Goal: Task Accomplishment & Management: Complete application form

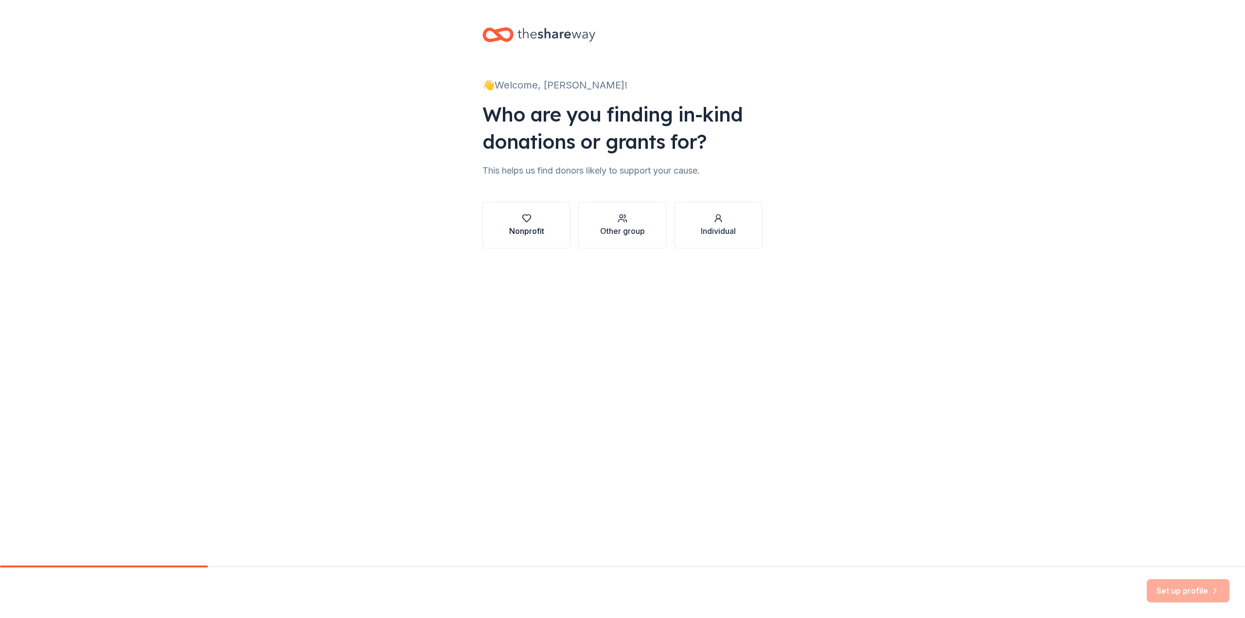
click at [526, 220] on icon "button" at bounding box center [527, 218] width 10 height 10
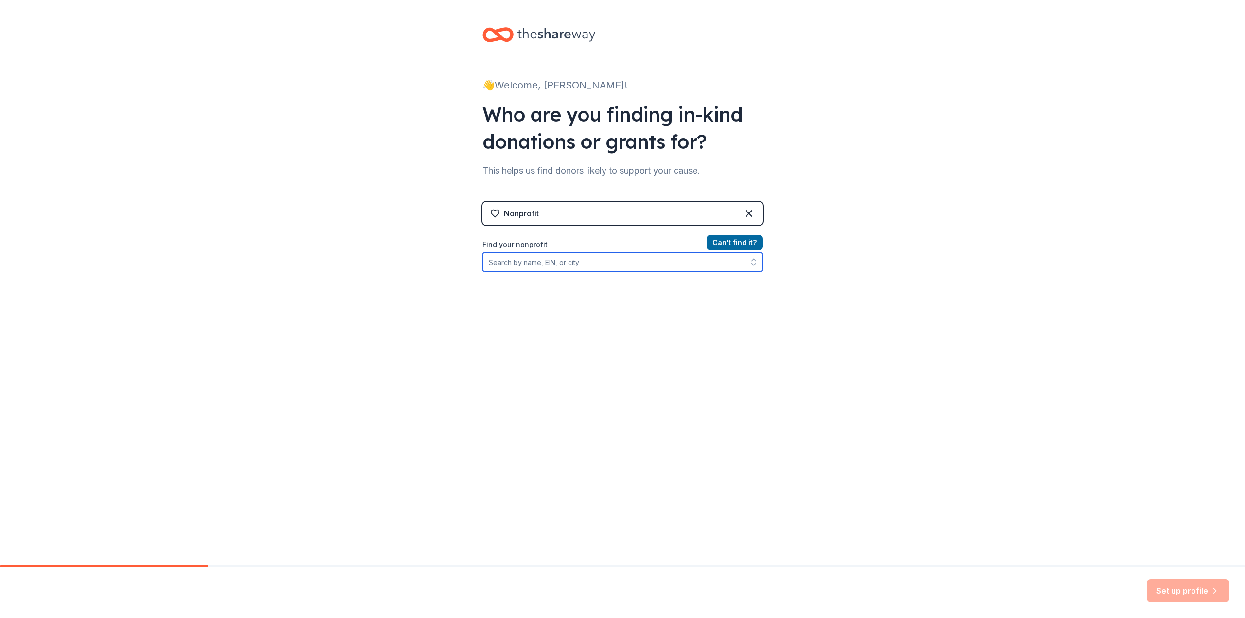
click at [500, 264] on input "Find your nonprofit" at bounding box center [622, 261] width 280 height 19
type input "the daisy project - MI"
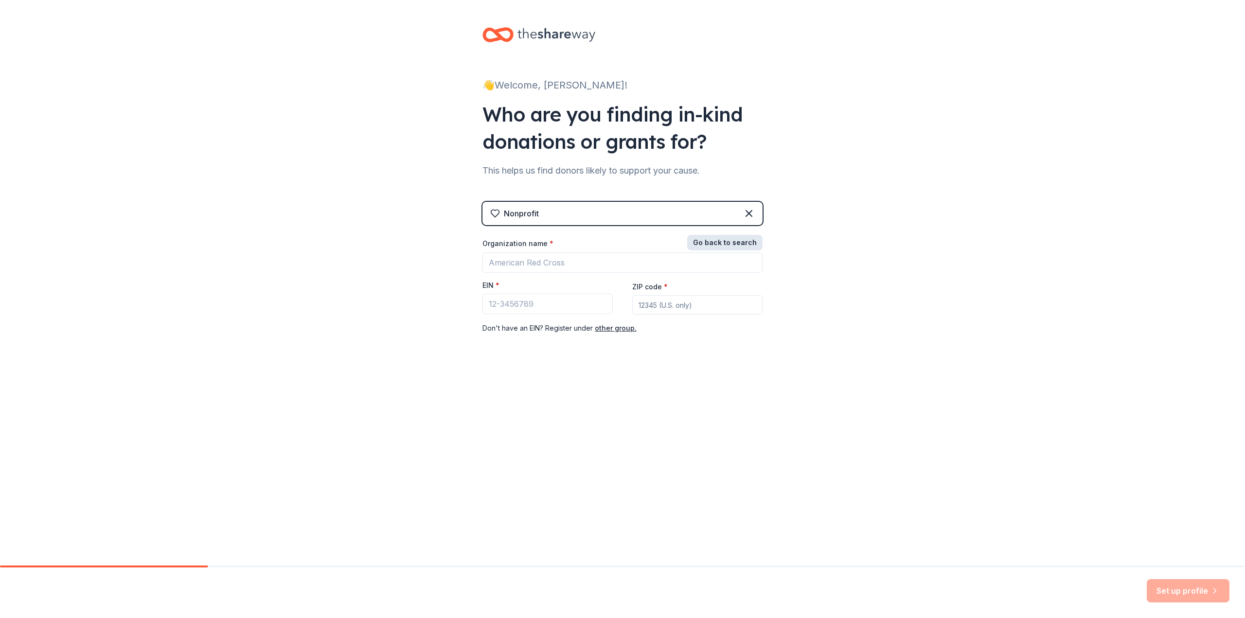
click at [752, 242] on button "Go back to search" at bounding box center [724, 243] width 75 height 16
click at [730, 244] on button "Can ' t find it?" at bounding box center [735, 243] width 56 height 16
click at [498, 263] on input "Organization name *" at bounding box center [622, 262] width 280 height 20
type input "The Daisy Project - MI"
click at [650, 303] on input "ZIP code *" at bounding box center [697, 304] width 130 height 19
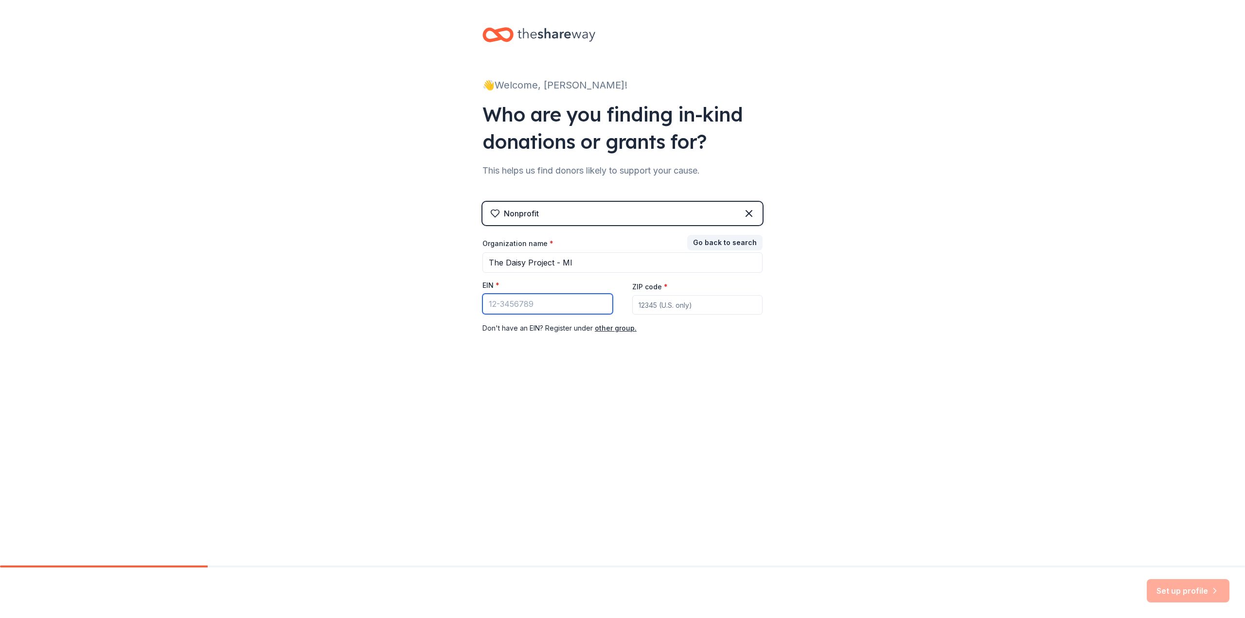
click at [494, 303] on input "EIN *" at bounding box center [547, 304] width 130 height 20
type input "[US_EMPLOYER_IDENTIFICATION_NUMBER]"
click at [649, 305] on input "ZIP code *" at bounding box center [697, 304] width 130 height 19
type input "48318"
click at [637, 366] on div "👋 Welcome, Dana! Who are you finding in-kind donations or grants for? This help…" at bounding box center [622, 200] width 311 height 400
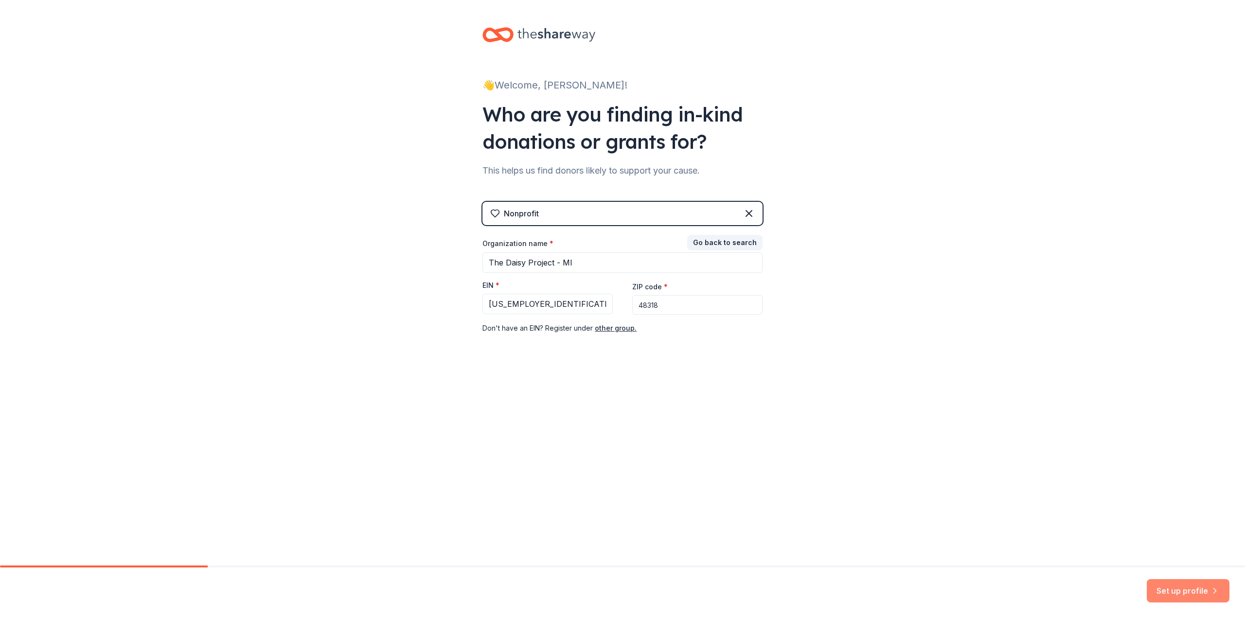
click at [1179, 592] on button "Set up profile" at bounding box center [1188, 590] width 83 height 23
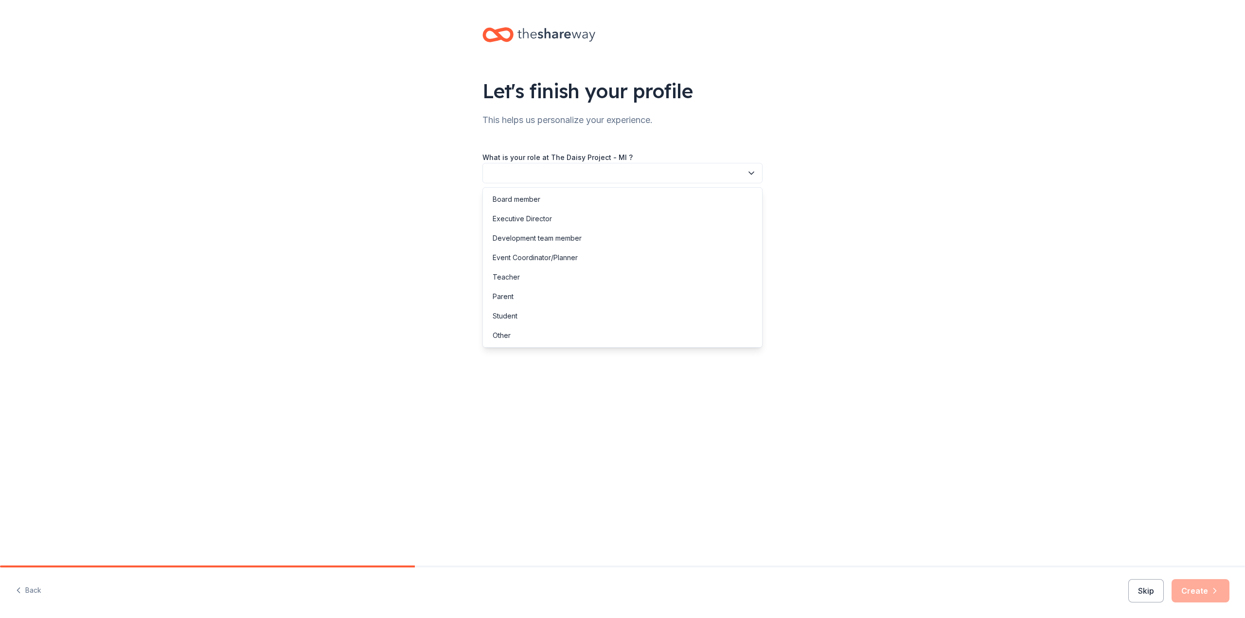
click at [505, 175] on button "button" at bounding box center [622, 173] width 280 height 20
click at [525, 202] on div "Board member" at bounding box center [517, 200] width 48 height 12
click at [506, 216] on button "button" at bounding box center [622, 217] width 280 height 20
click at [520, 243] on div "This is my first time!" at bounding box center [524, 243] width 62 height 12
click at [510, 259] on button "button" at bounding box center [622, 260] width 280 height 20
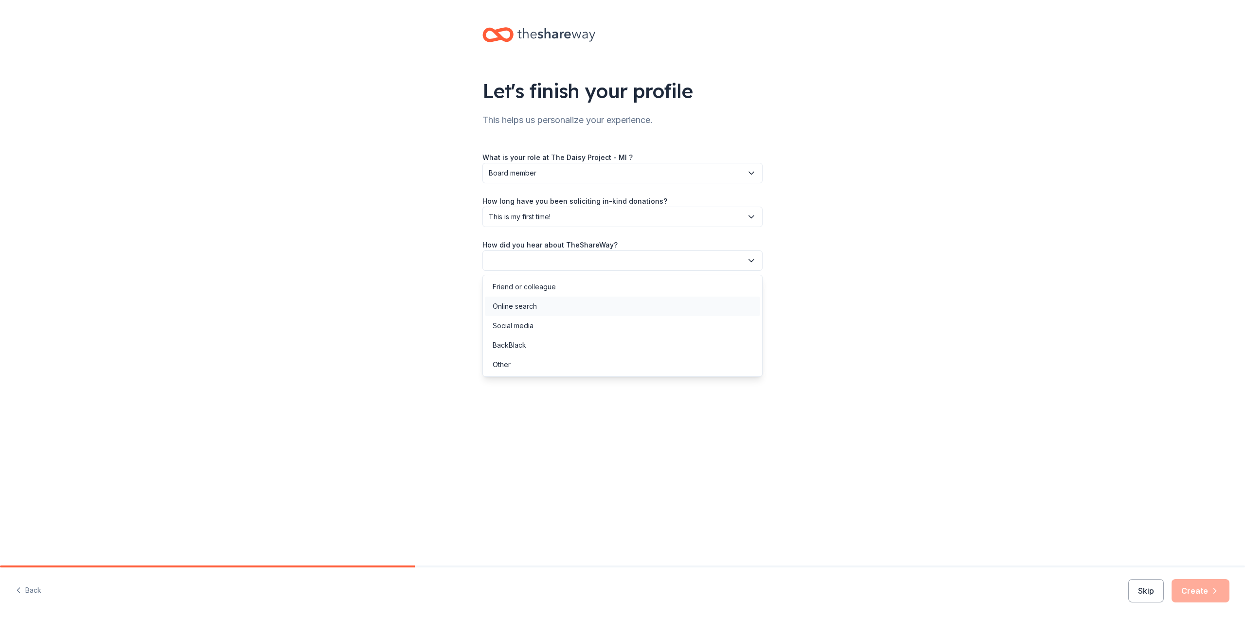
click at [512, 306] on div "Online search" at bounding box center [515, 307] width 44 height 12
click at [1194, 593] on button "Create" at bounding box center [1201, 590] width 58 height 23
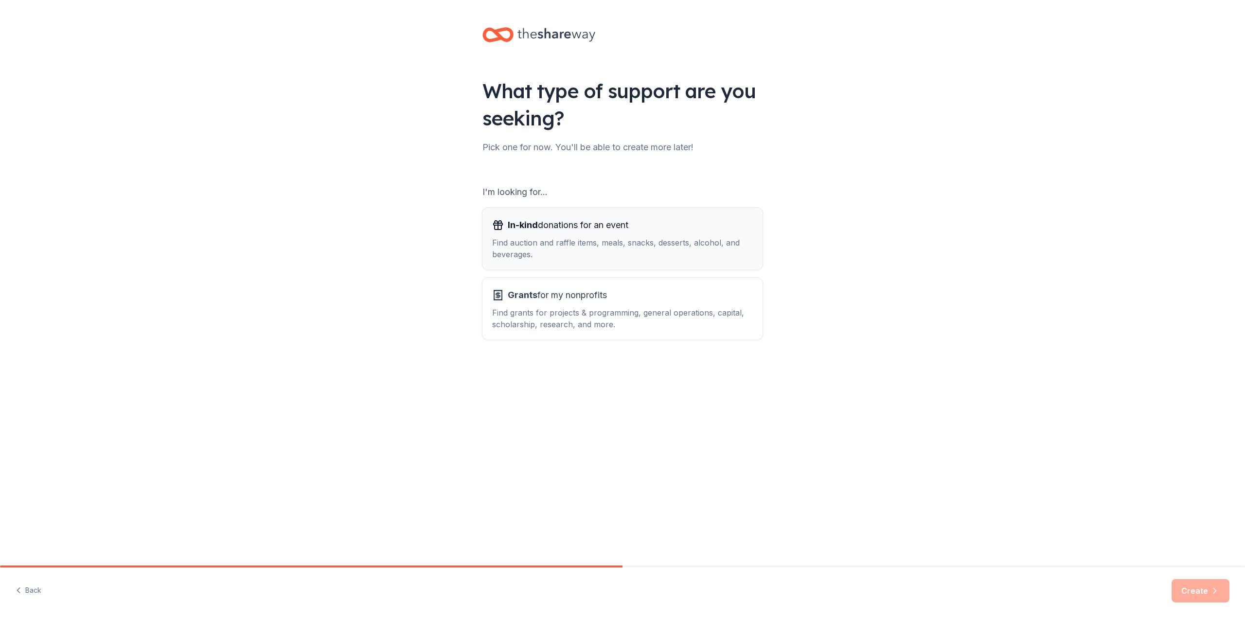
click at [562, 243] on div "Find auction and raffle items, meals, snacks, desserts, alcohol, and beverages." at bounding box center [622, 248] width 261 height 23
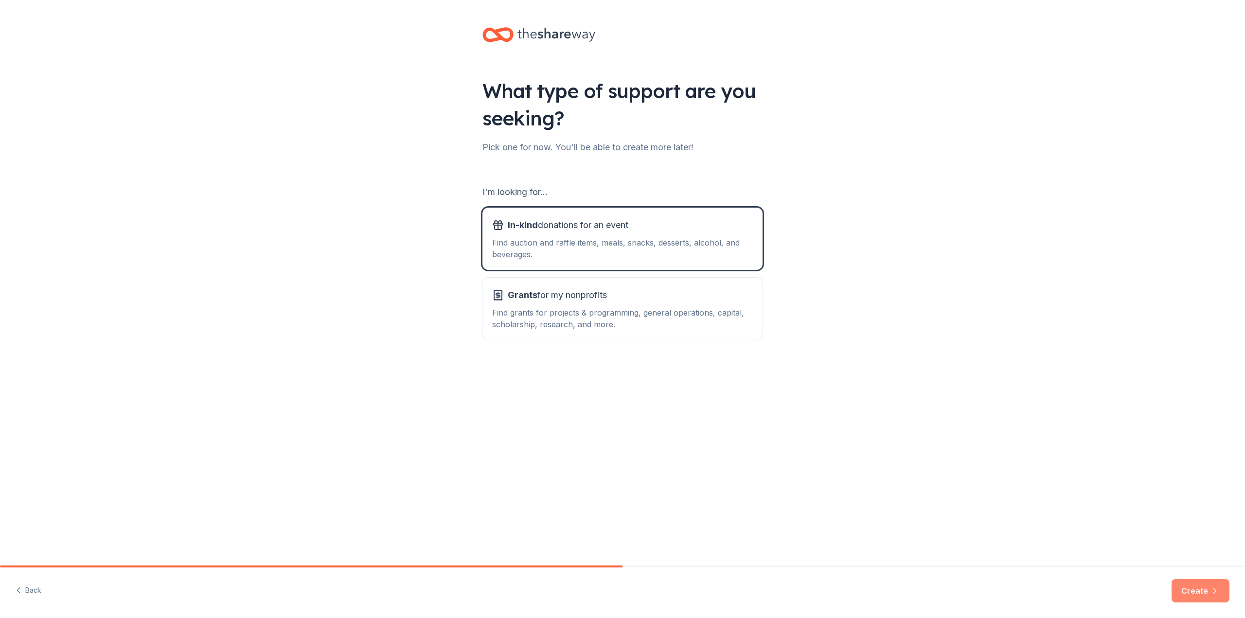
click at [1192, 591] on button "Create" at bounding box center [1201, 590] width 58 height 23
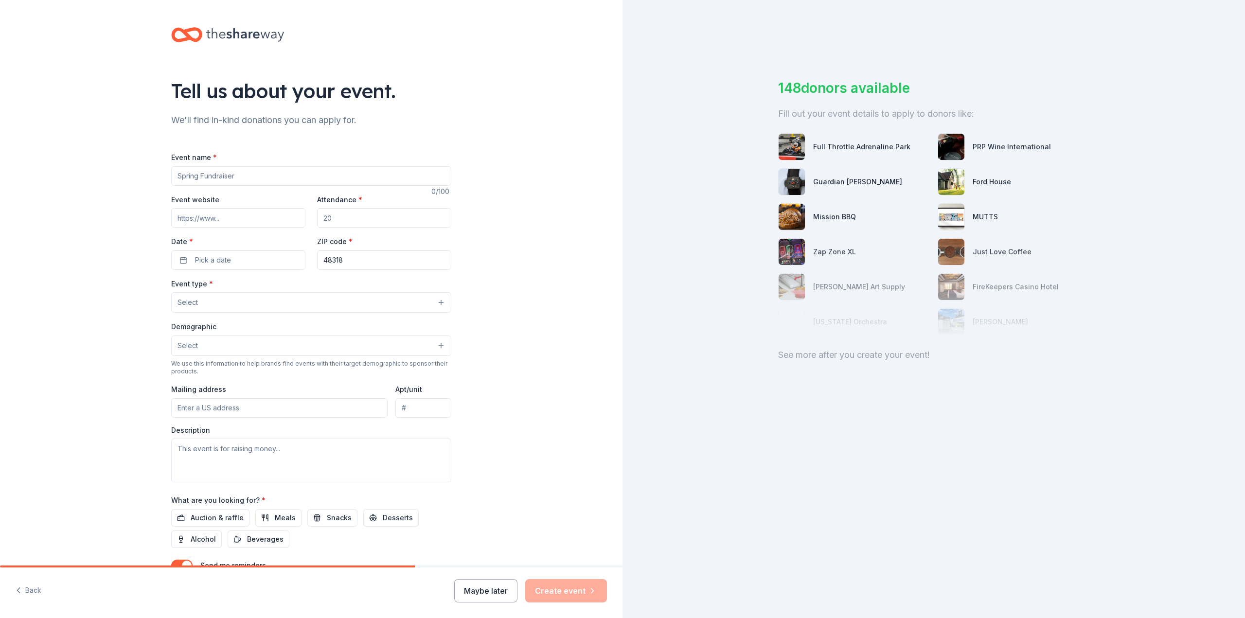
click at [178, 176] on input "Event name *" at bounding box center [311, 175] width 280 height 19
type input "LO Palooza"
click at [225, 218] on input "Event website" at bounding box center [238, 217] width 134 height 19
type input "lopalooza.org"
click at [340, 220] on input "Attendance *" at bounding box center [384, 217] width 134 height 19
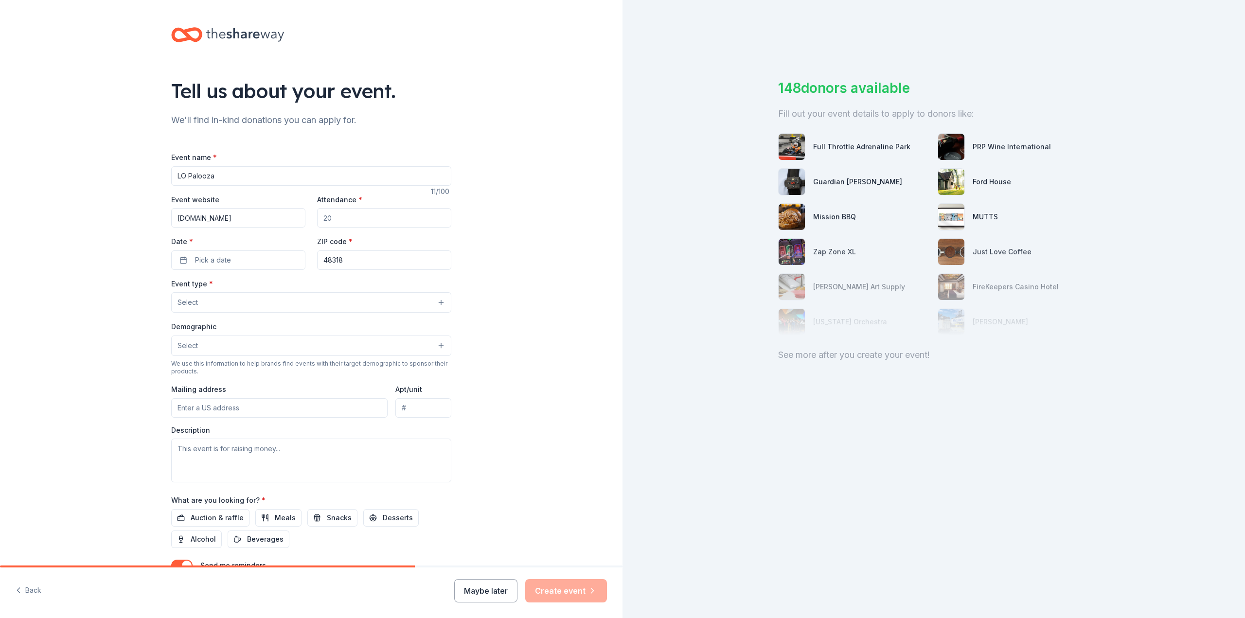
click at [311, 220] on div "Event website lopalooza.org Attendance * Date * Pick a date ZIP code * 48318" at bounding box center [311, 232] width 280 height 76
drag, startPoint x: 334, startPoint y: 219, endPoint x: 326, endPoint y: 219, distance: 8.3
click at [326, 219] on input "Attendance *" at bounding box center [384, 217] width 134 height 19
type input "750"
click at [212, 259] on span "Pick a date" at bounding box center [213, 260] width 36 height 12
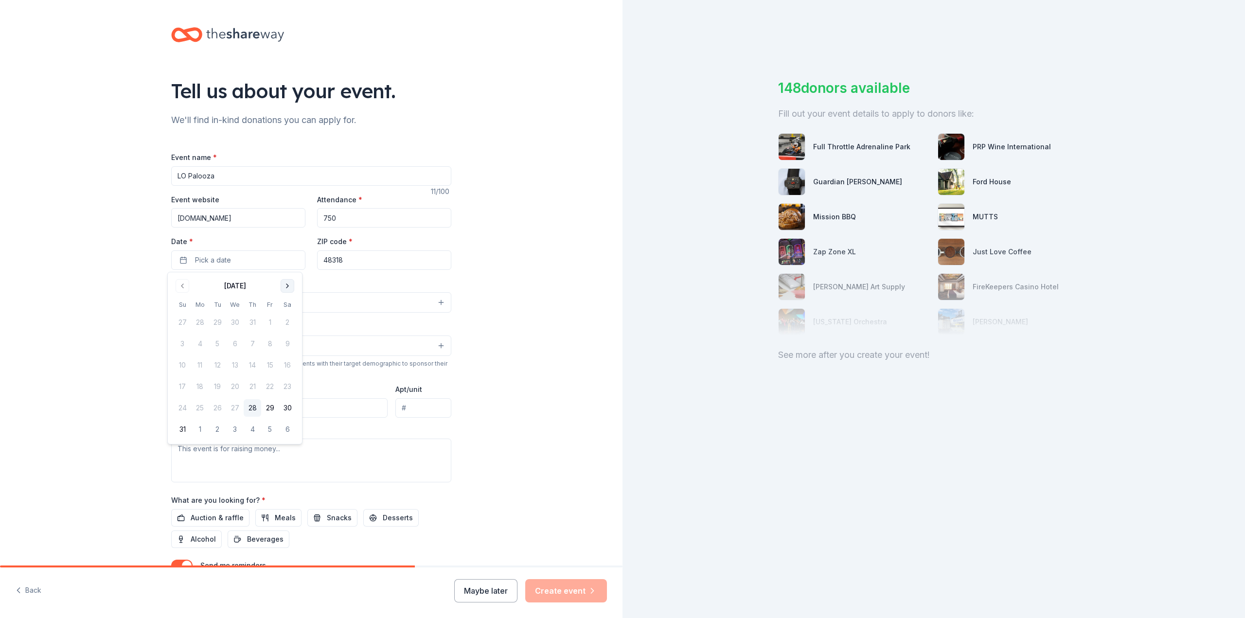
click at [288, 287] on button "Go to next month" at bounding box center [288, 286] width 14 height 14
click at [287, 341] on button "13" at bounding box center [288, 344] width 18 height 18
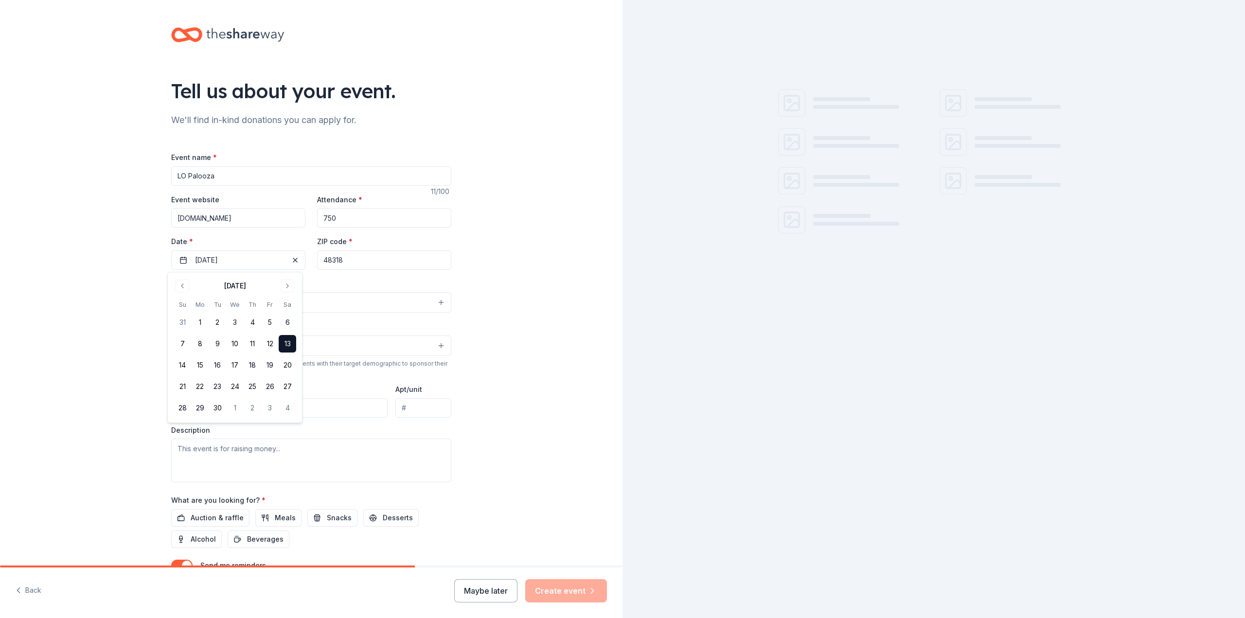
click at [349, 262] on input "48318" at bounding box center [384, 259] width 134 height 19
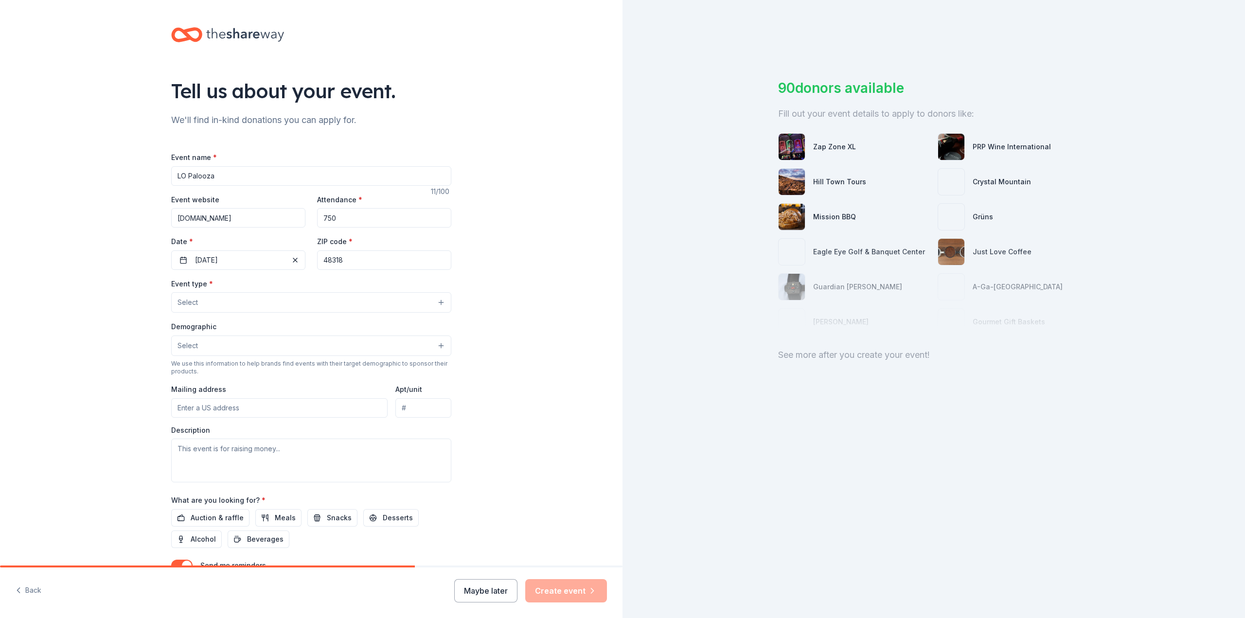
drag, startPoint x: 349, startPoint y: 262, endPoint x: 309, endPoint y: 261, distance: 39.9
click at [309, 261] on div "Event website lopalooza.org Attendance * 750 Date * 09/13/2025 ZIP code * 48318" at bounding box center [311, 232] width 280 height 76
type input "48360"
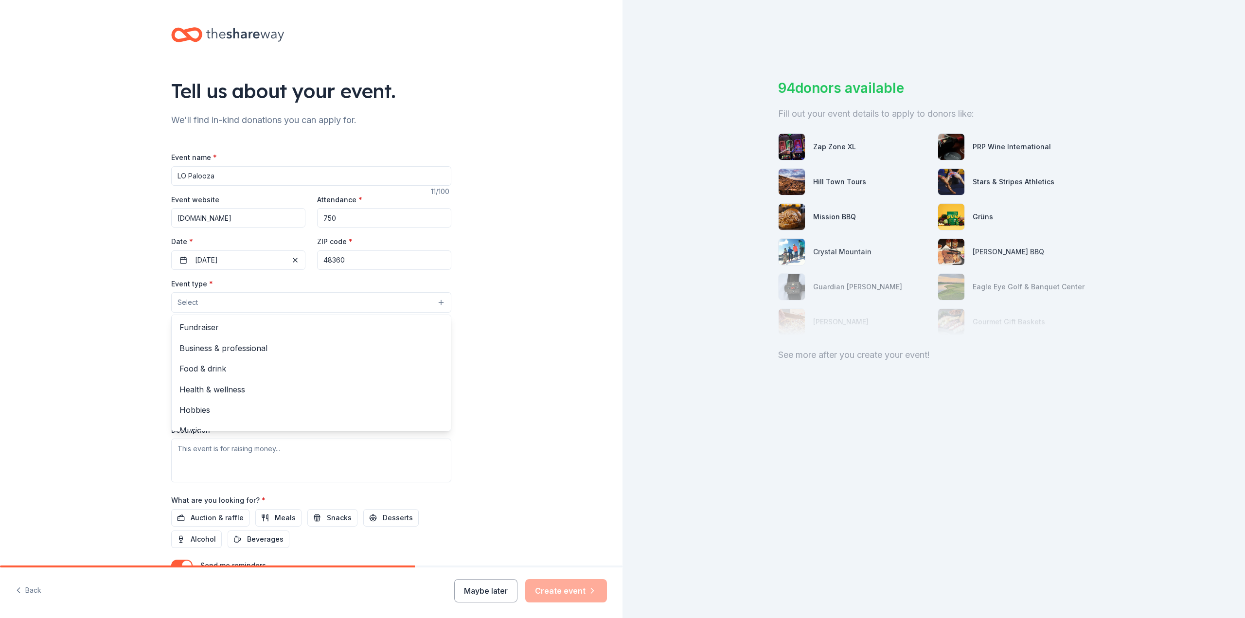
click at [202, 301] on button "Select" at bounding box center [311, 302] width 280 height 20
click at [205, 328] on span "Fundraiser" at bounding box center [311, 327] width 264 height 13
click at [489, 322] on div "Tell us about your event. We'll find in-kind donations you can apply for. Event…" at bounding box center [311, 324] width 622 height 648
click at [264, 346] on button "Select" at bounding box center [311, 347] width 280 height 20
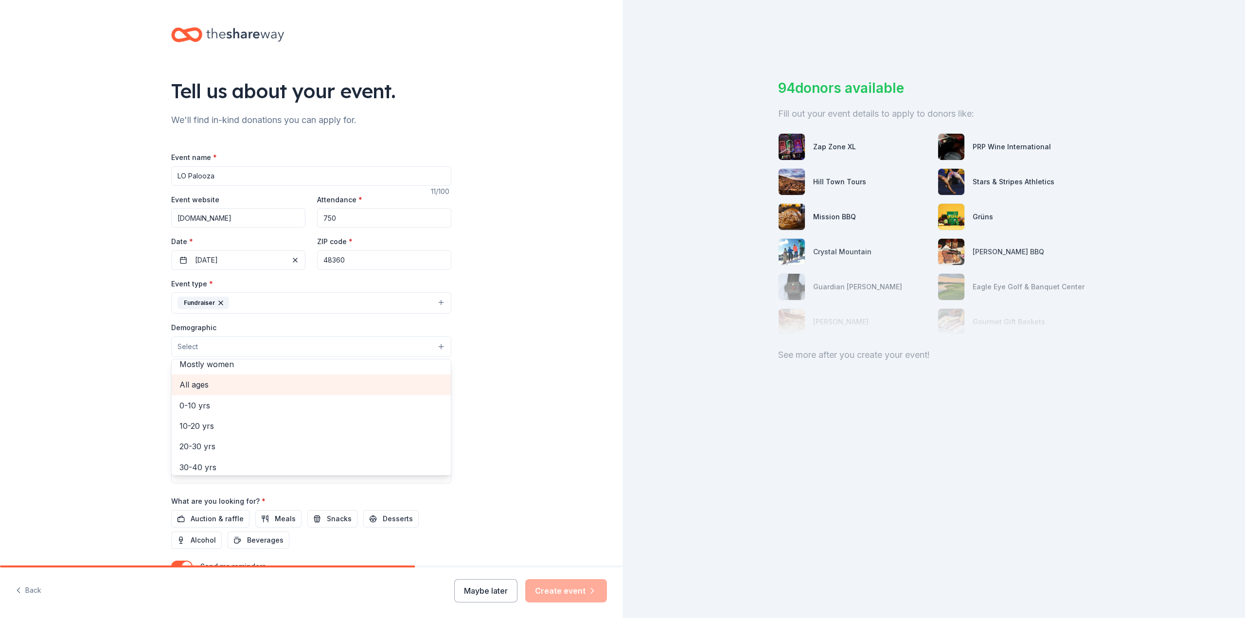
click at [208, 387] on span "All ages" at bounding box center [311, 384] width 264 height 13
click at [535, 384] on div "Tell us about your event. We'll find in-kind donations you can apply for. Event…" at bounding box center [311, 324] width 622 height 649
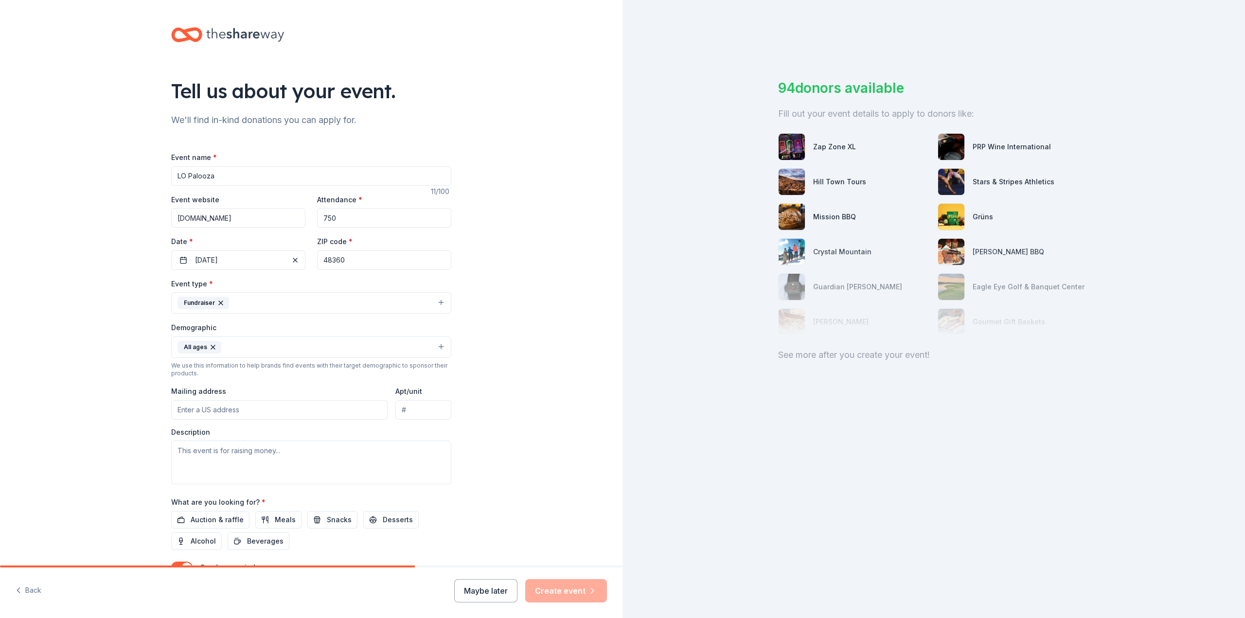
click at [184, 410] on input "Mailing address" at bounding box center [279, 409] width 216 height 19
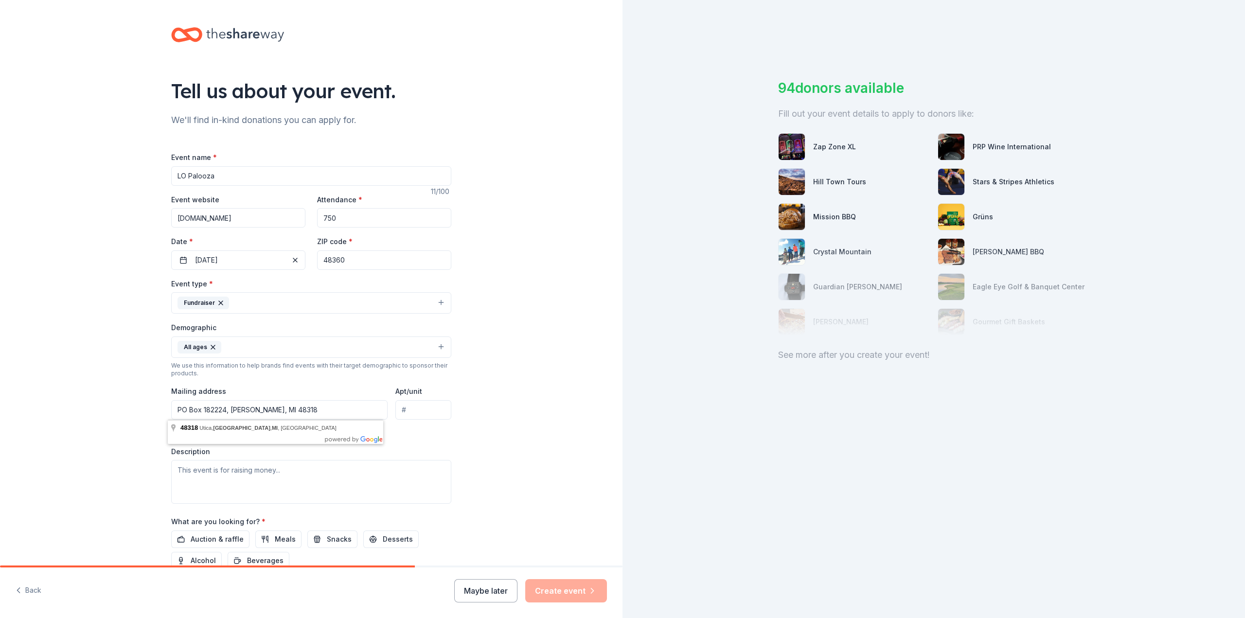
drag, startPoint x: 312, startPoint y: 410, endPoint x: 173, endPoint y: 409, distance: 139.1
click at [173, 409] on input "PO Box 182224, Shelby Twp, MI 48318" at bounding box center [279, 409] width 216 height 19
type input "3415 Gregory Road, Lake Orion, MI, 48359"
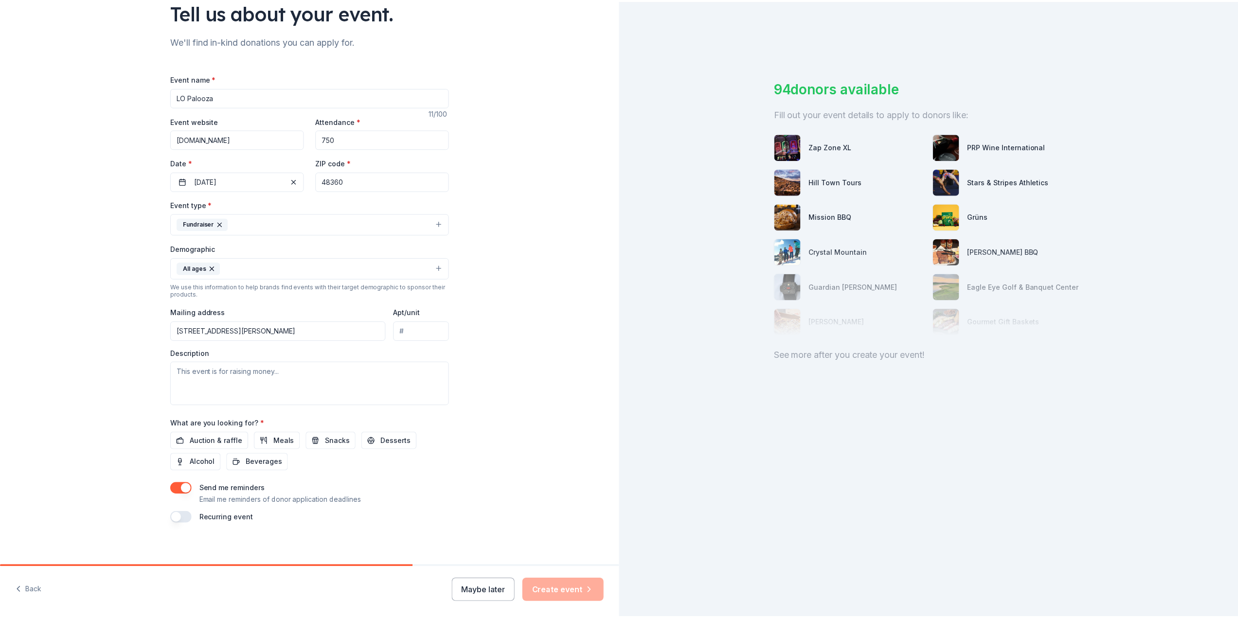
scroll to position [84, 0]
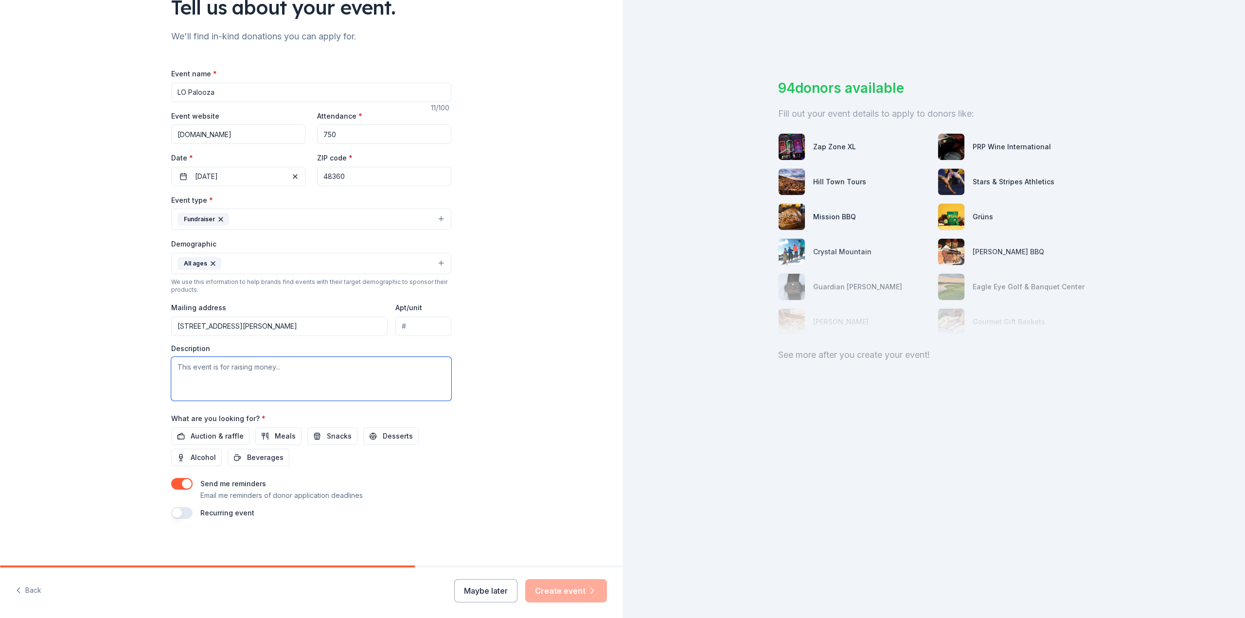
click at [282, 370] on textarea at bounding box center [311, 379] width 280 height 44
click at [176, 368] on textarea at bounding box center [311, 379] width 280 height 44
type textarea "We raise money to make recreational spaces more accessible for individuals with…"
click at [191, 458] on span "Alcohol" at bounding box center [203, 458] width 25 height 12
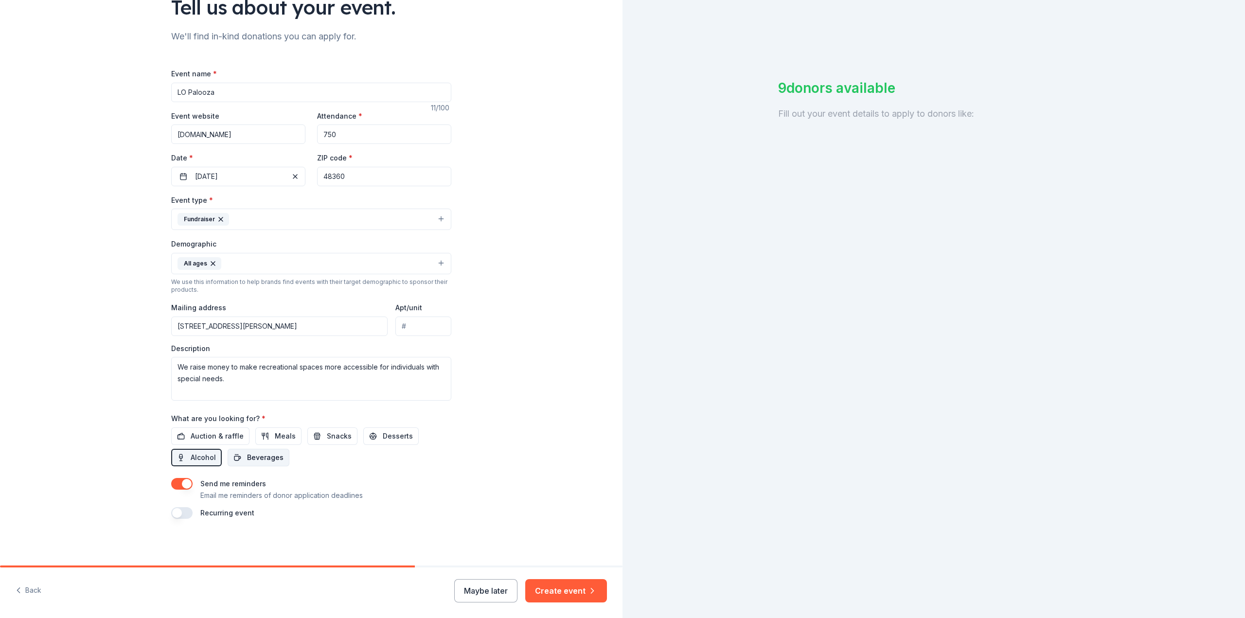
click at [247, 456] on span "Beverages" at bounding box center [265, 458] width 36 height 12
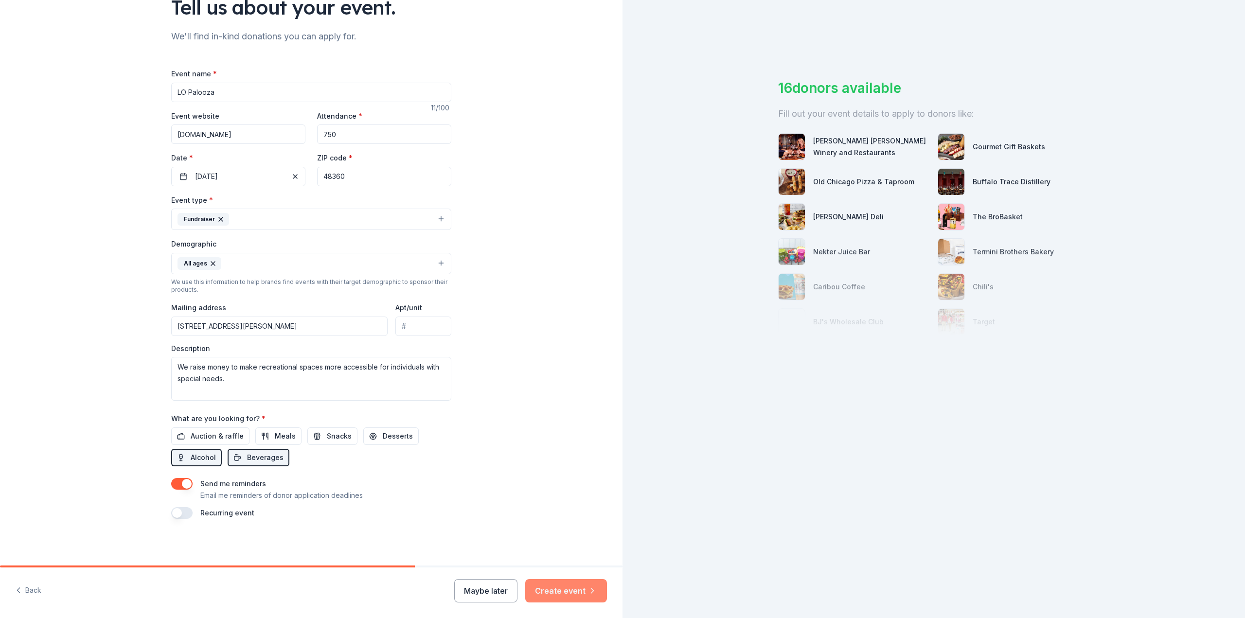
click at [557, 592] on button "Create event" at bounding box center [566, 590] width 82 height 23
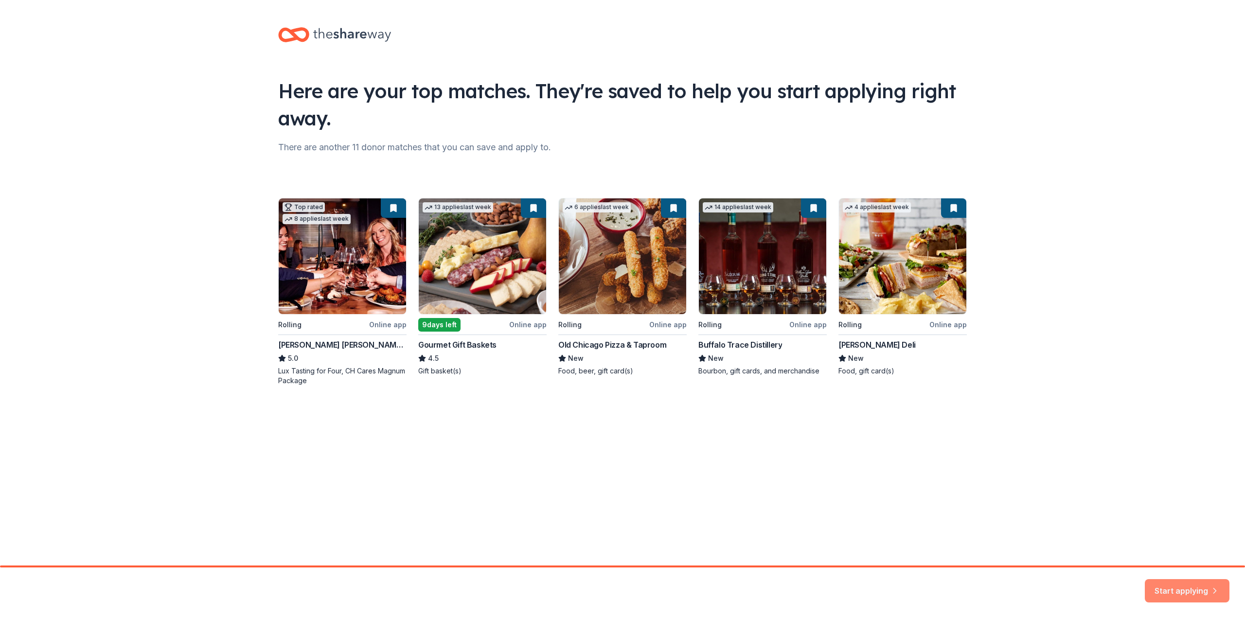
click at [1197, 587] on button "Start applying" at bounding box center [1187, 584] width 85 height 23
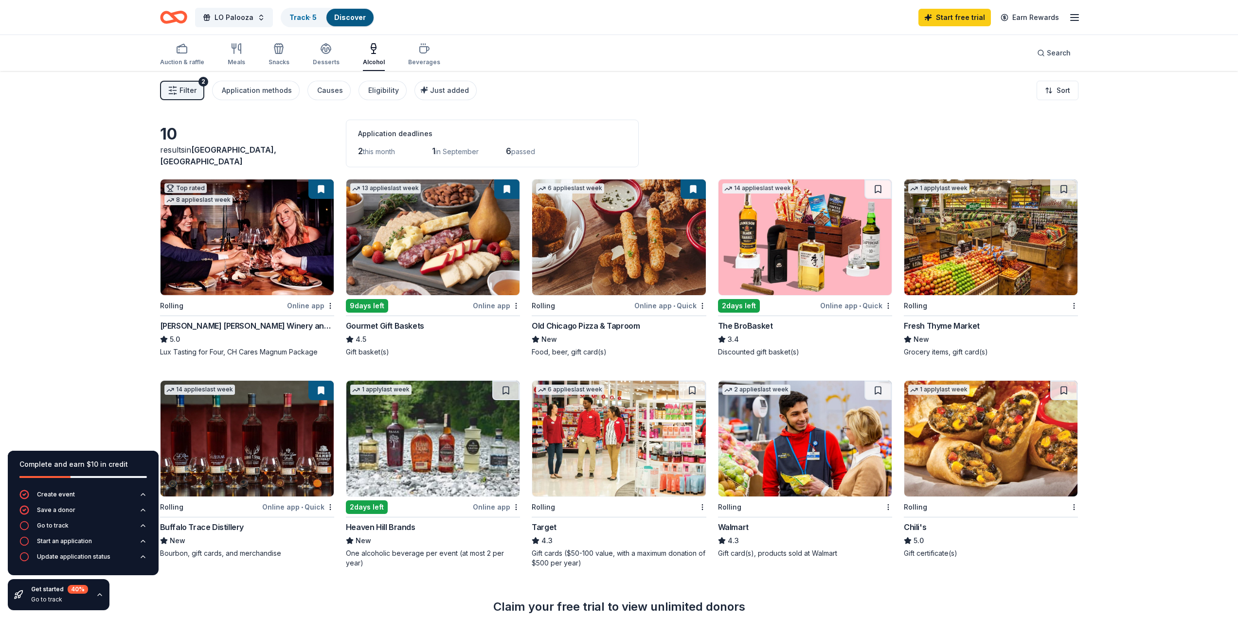
click at [765, 454] on img at bounding box center [804, 439] width 173 height 116
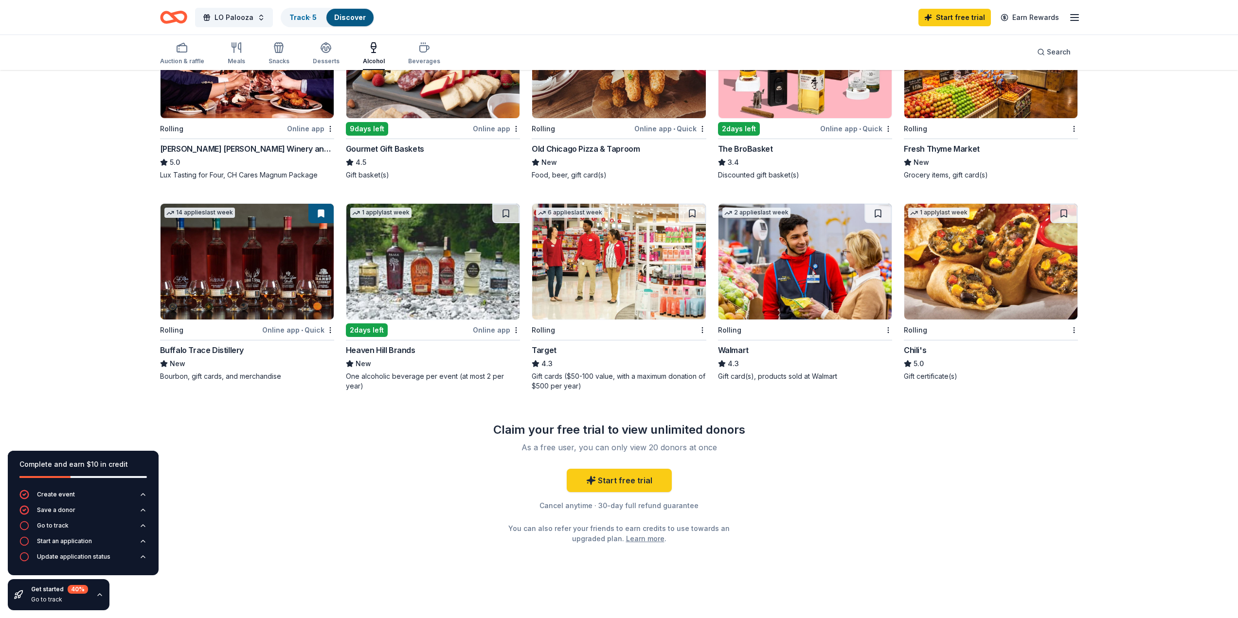
scroll to position [184, 0]
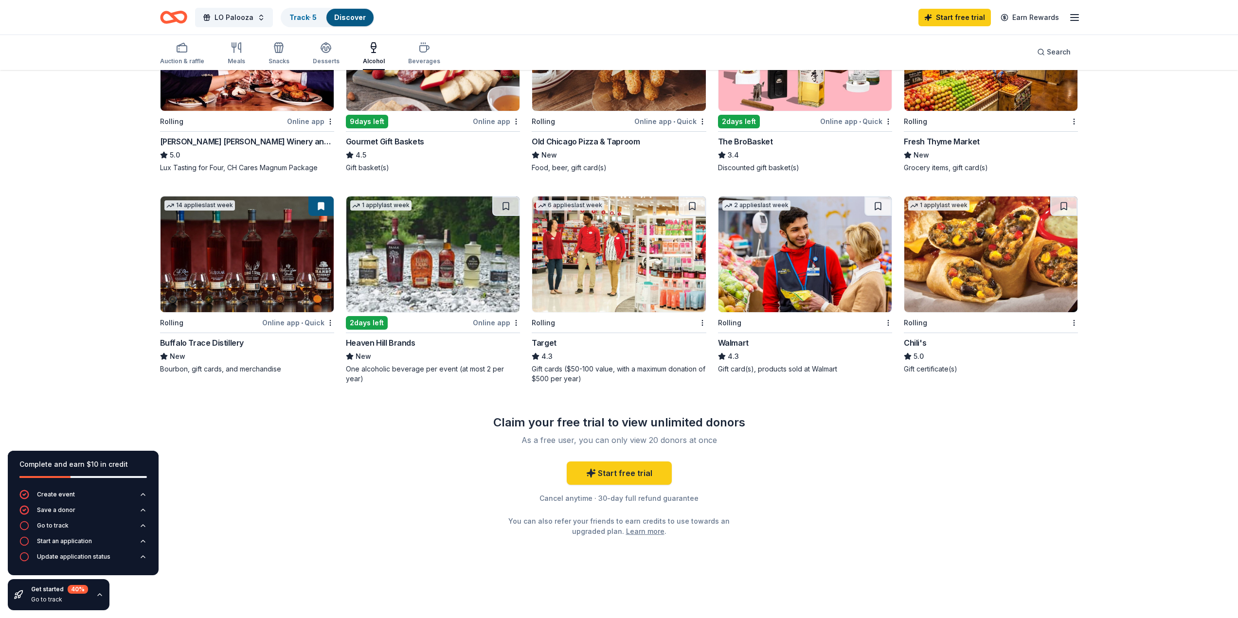
click at [603, 273] on img at bounding box center [618, 254] width 173 height 116
click at [777, 270] on img at bounding box center [804, 254] width 173 height 116
click at [224, 273] on img at bounding box center [246, 254] width 173 height 116
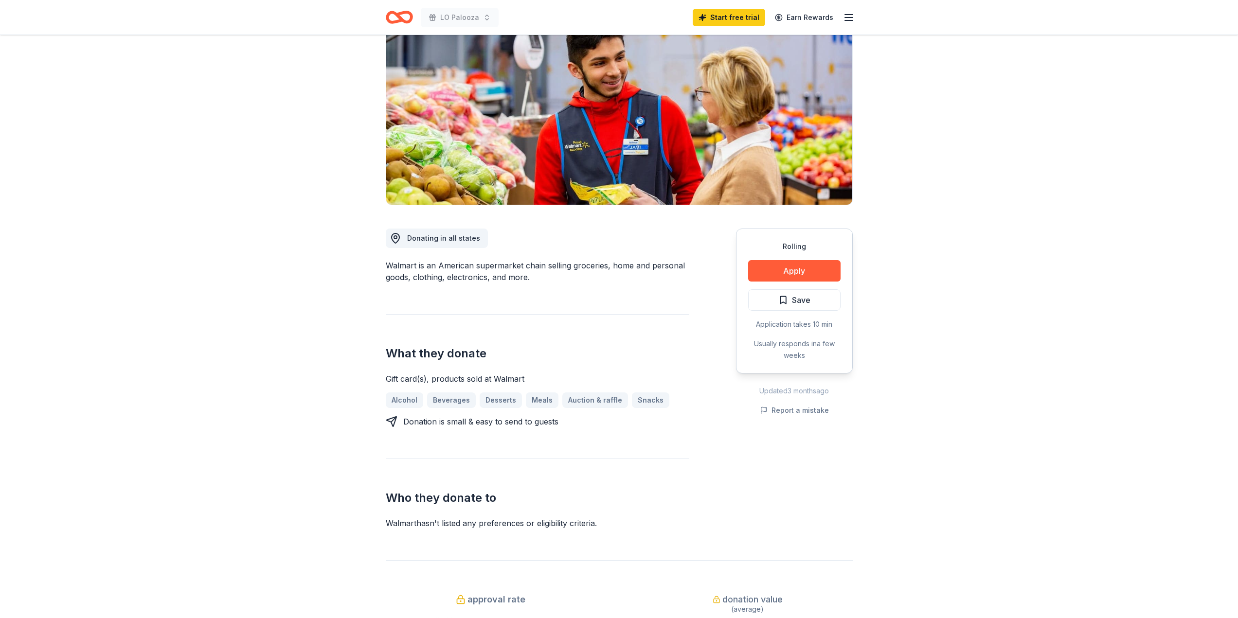
scroll to position [146, 0]
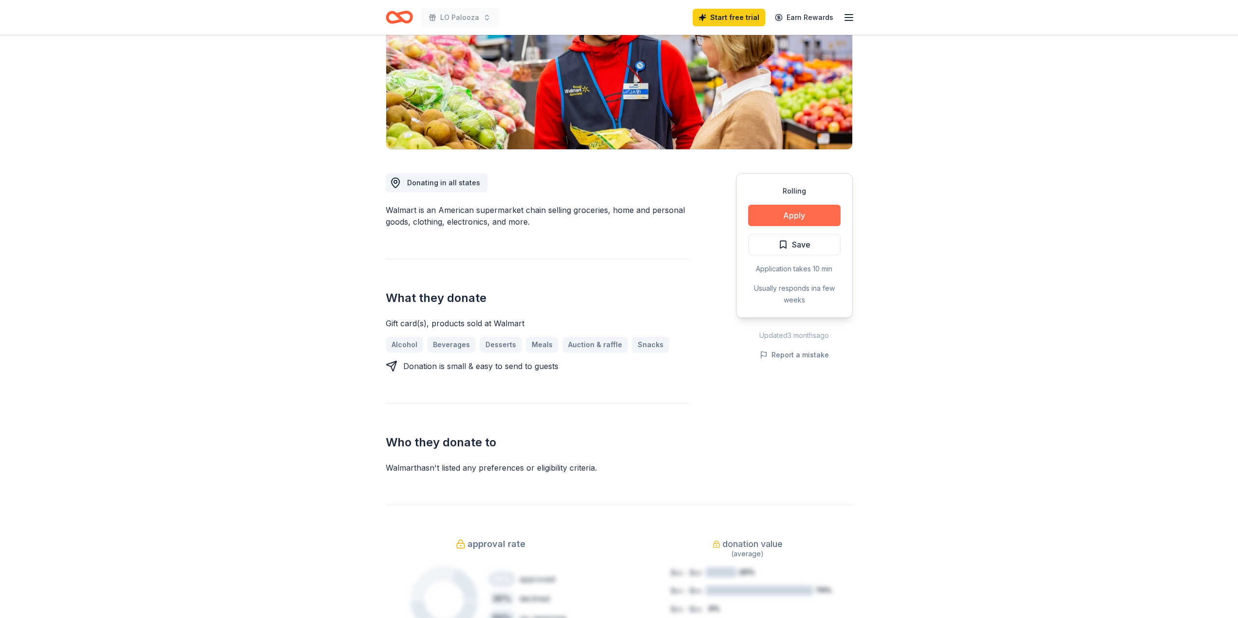
click at [785, 211] on button "Apply" at bounding box center [794, 215] width 92 height 21
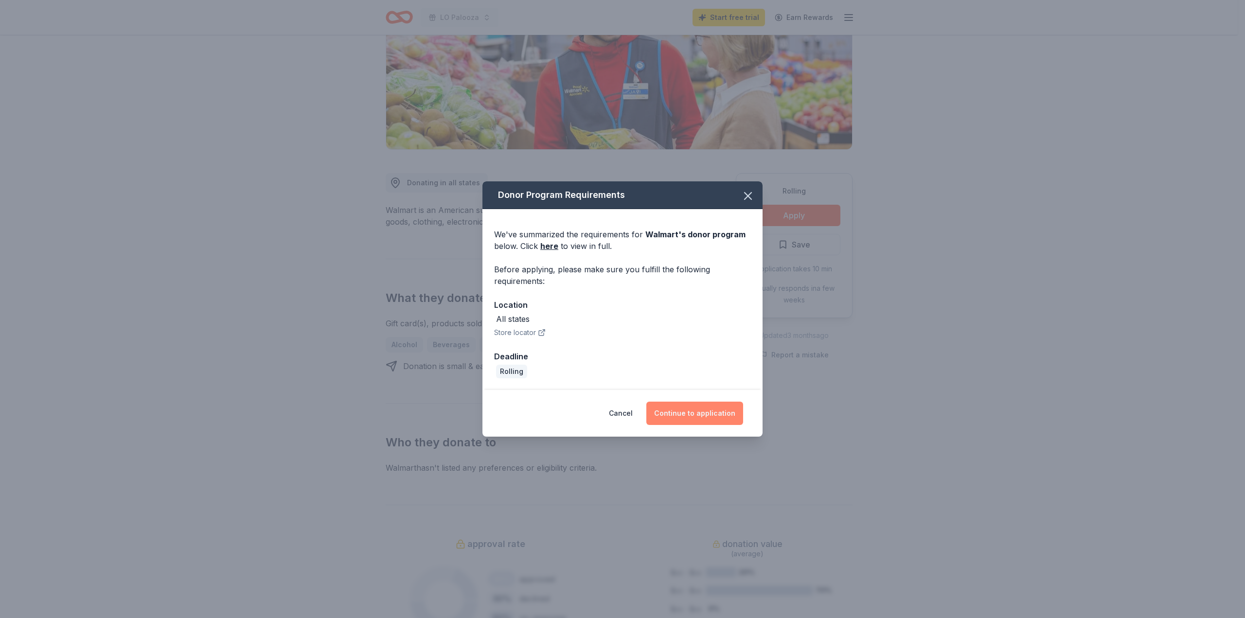
click at [701, 415] on button "Continue to application" at bounding box center [694, 413] width 97 height 23
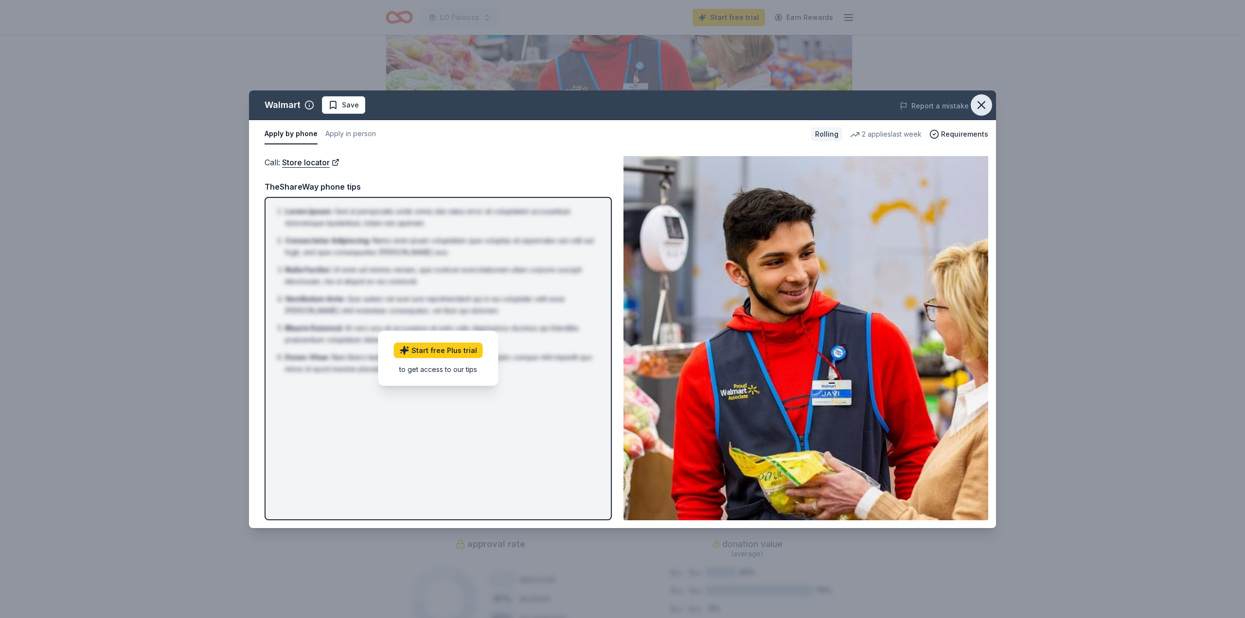
click at [980, 102] on icon "button" at bounding box center [982, 105] width 14 height 14
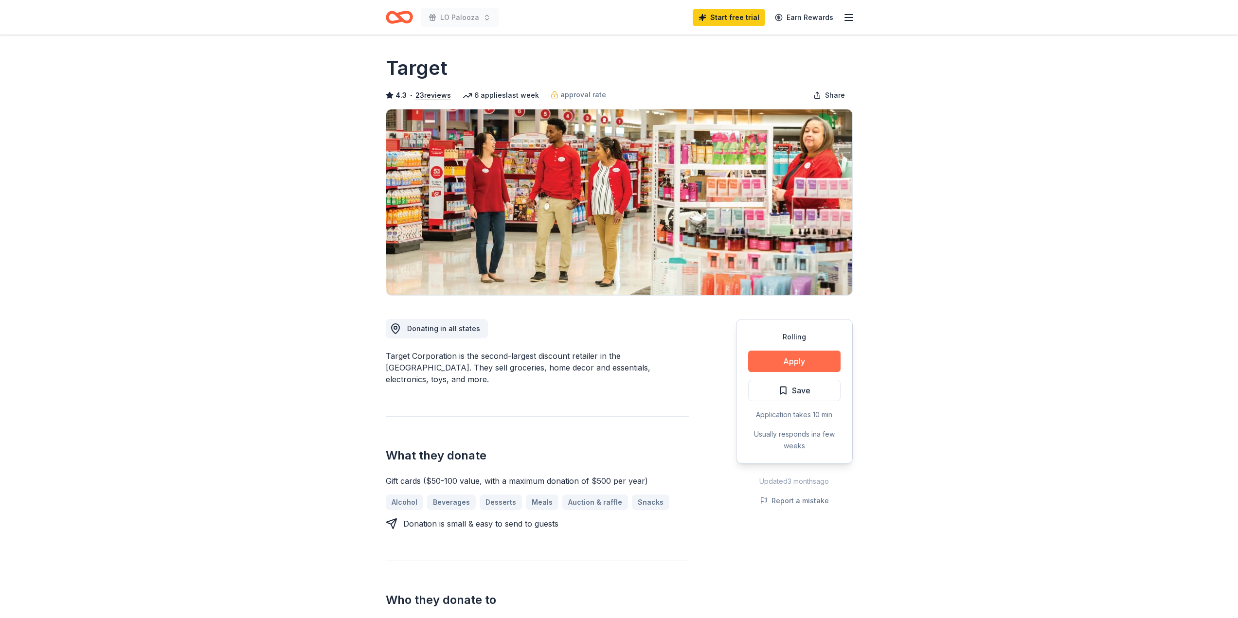
click at [790, 363] on button "Apply" at bounding box center [794, 361] width 92 height 21
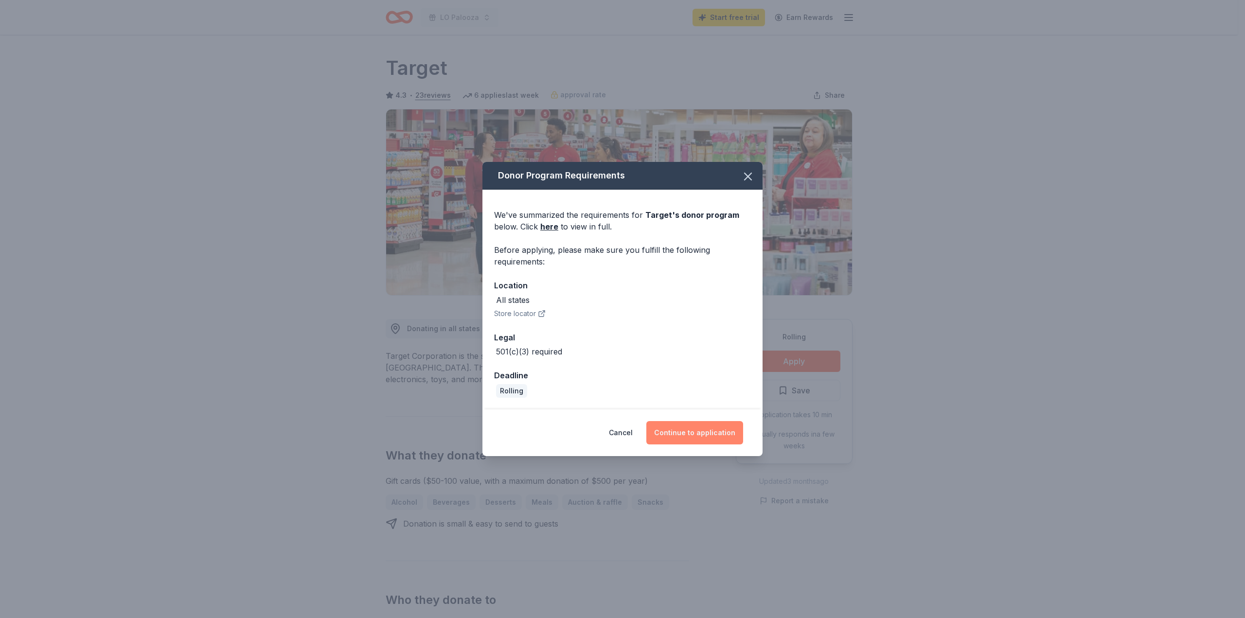
click at [689, 431] on button "Continue to application" at bounding box center [694, 432] width 97 height 23
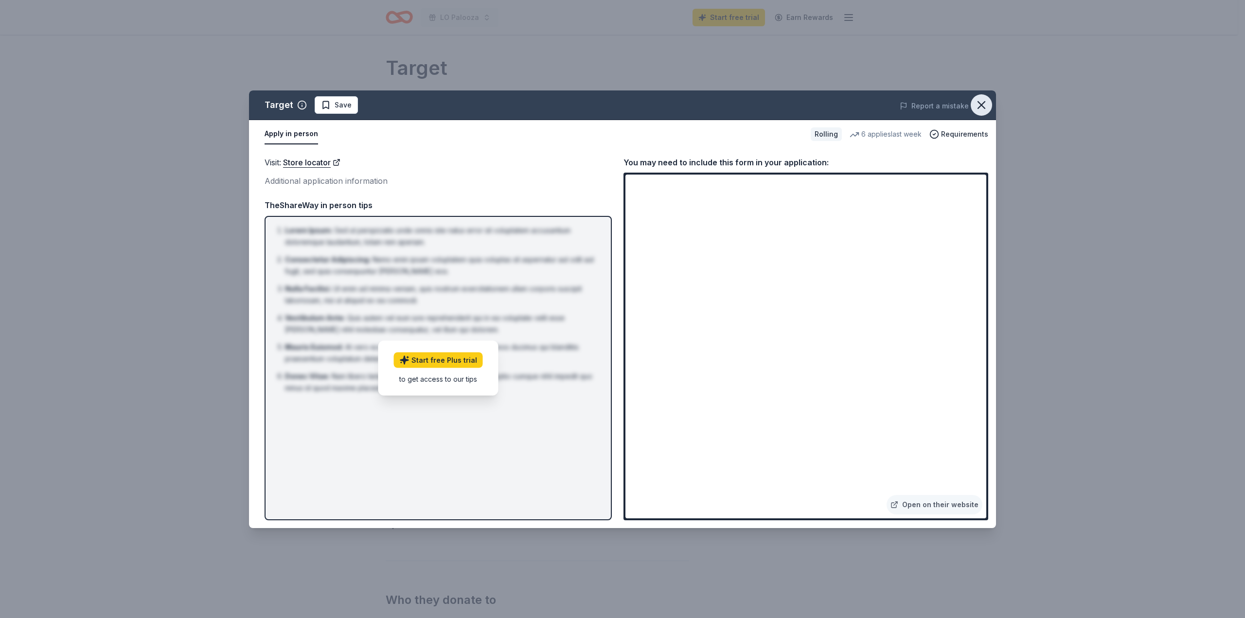
click at [984, 105] on icon "button" at bounding box center [982, 105] width 14 height 14
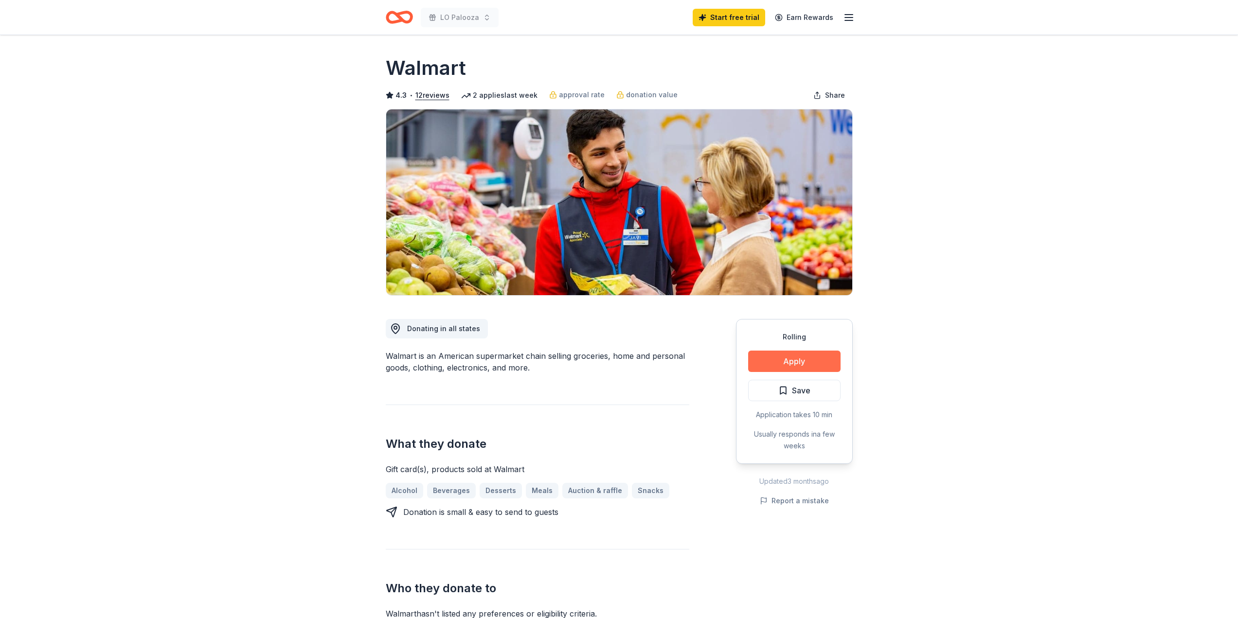
click at [793, 363] on button "Apply" at bounding box center [794, 361] width 92 height 21
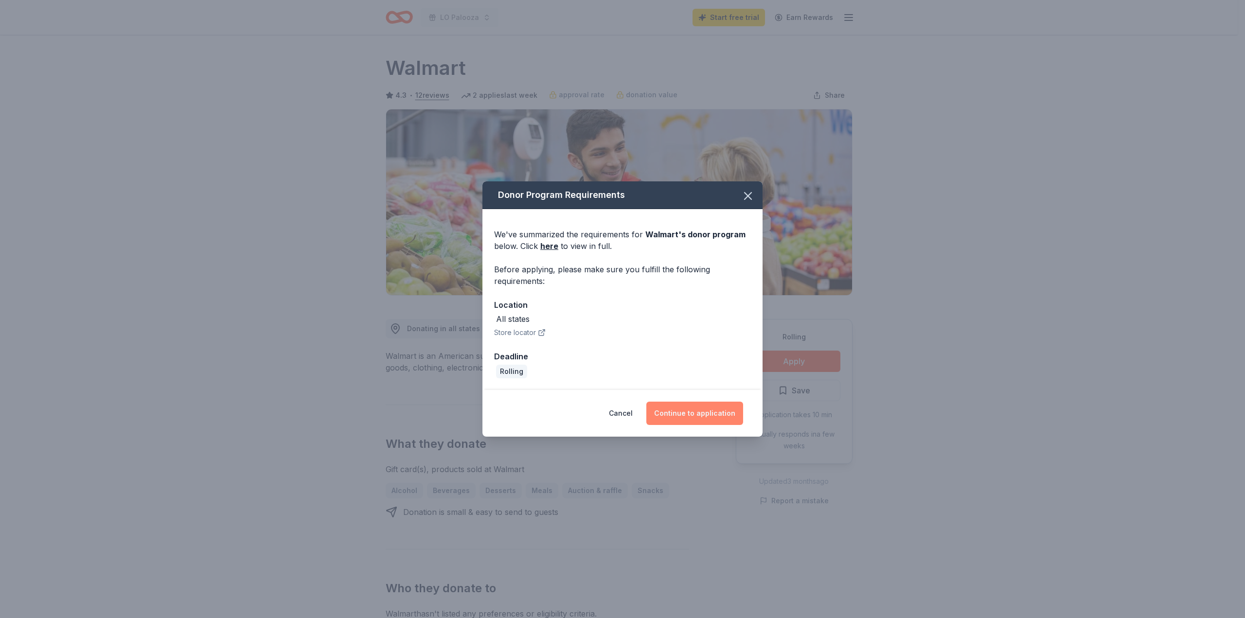
click at [688, 411] on button "Continue to application" at bounding box center [694, 413] width 97 height 23
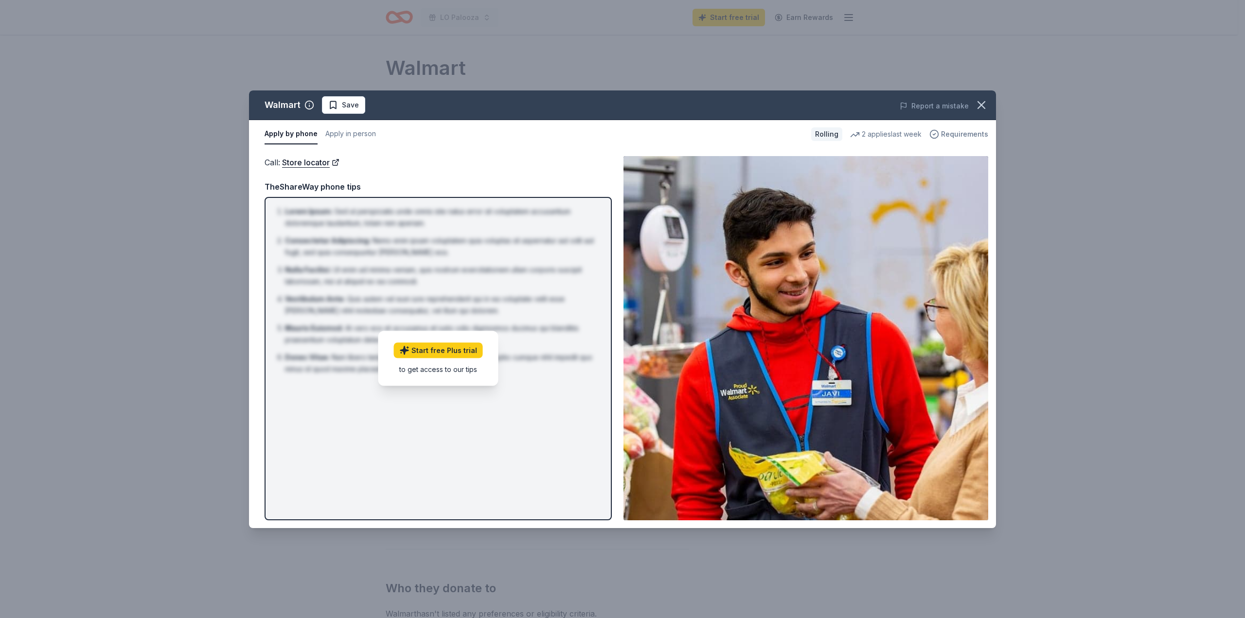
click at [951, 134] on span "Requirements" at bounding box center [964, 134] width 47 height 12
click at [430, 164] on div "Call : Store locator" at bounding box center [438, 162] width 347 height 13
click at [338, 136] on button "Apply in person" at bounding box center [350, 134] width 51 height 20
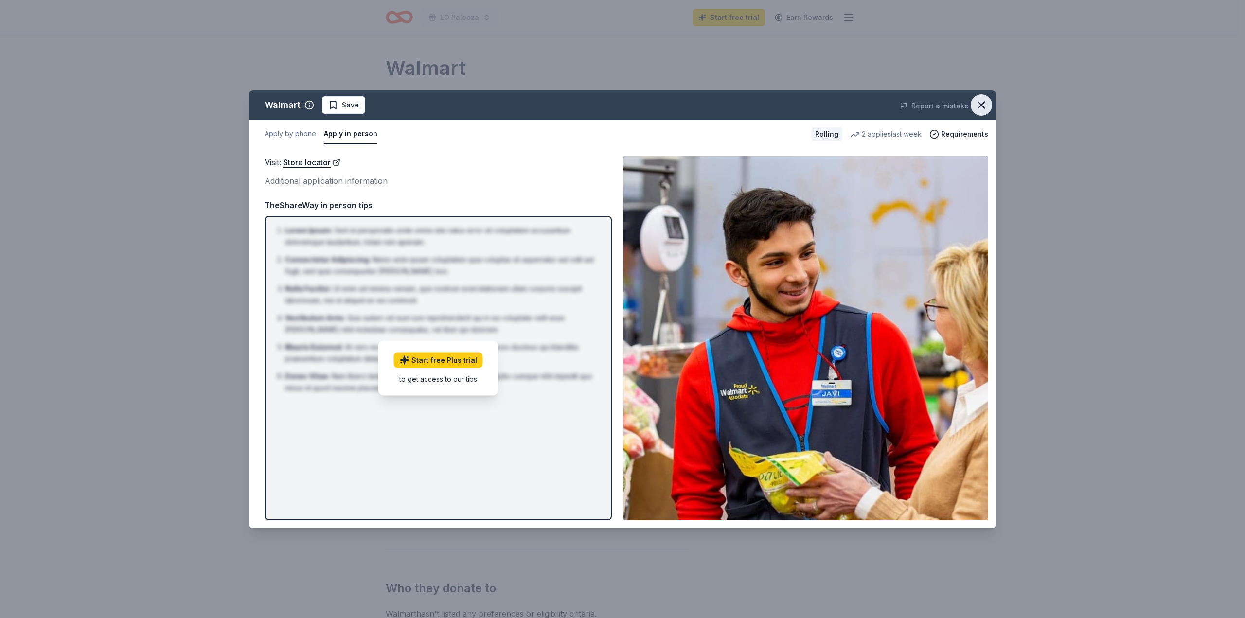
click at [978, 103] on icon "button" at bounding box center [981, 105] width 7 height 7
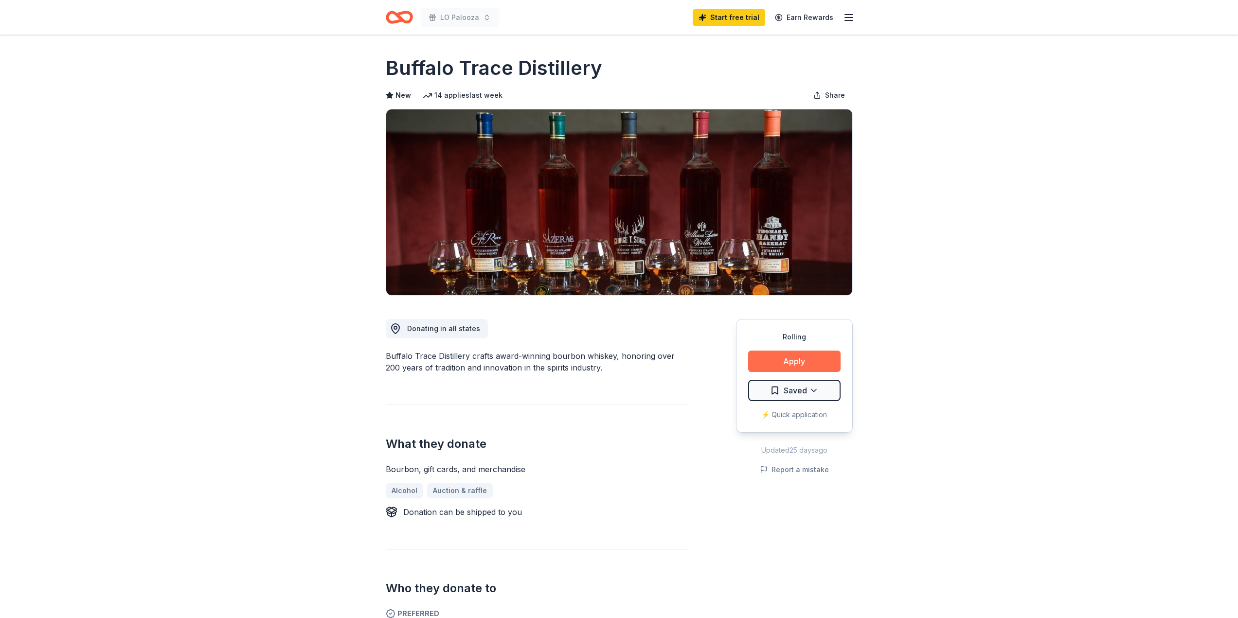
click at [783, 366] on button "Apply" at bounding box center [794, 361] width 92 height 21
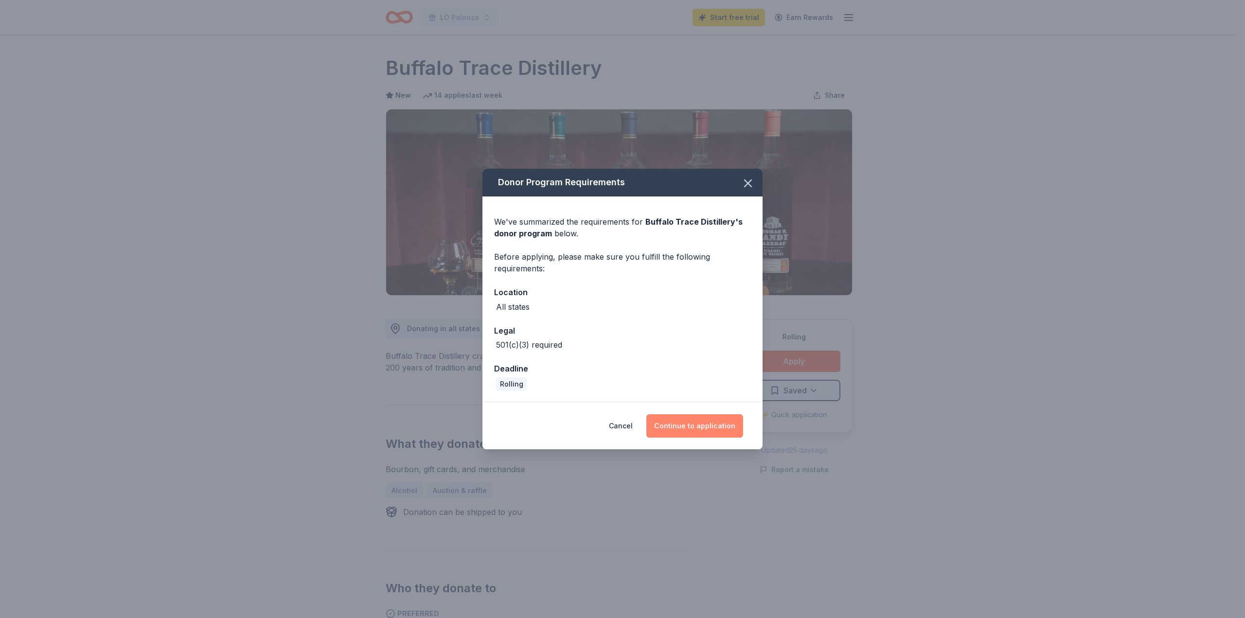
click at [687, 424] on button "Continue to application" at bounding box center [694, 425] width 97 height 23
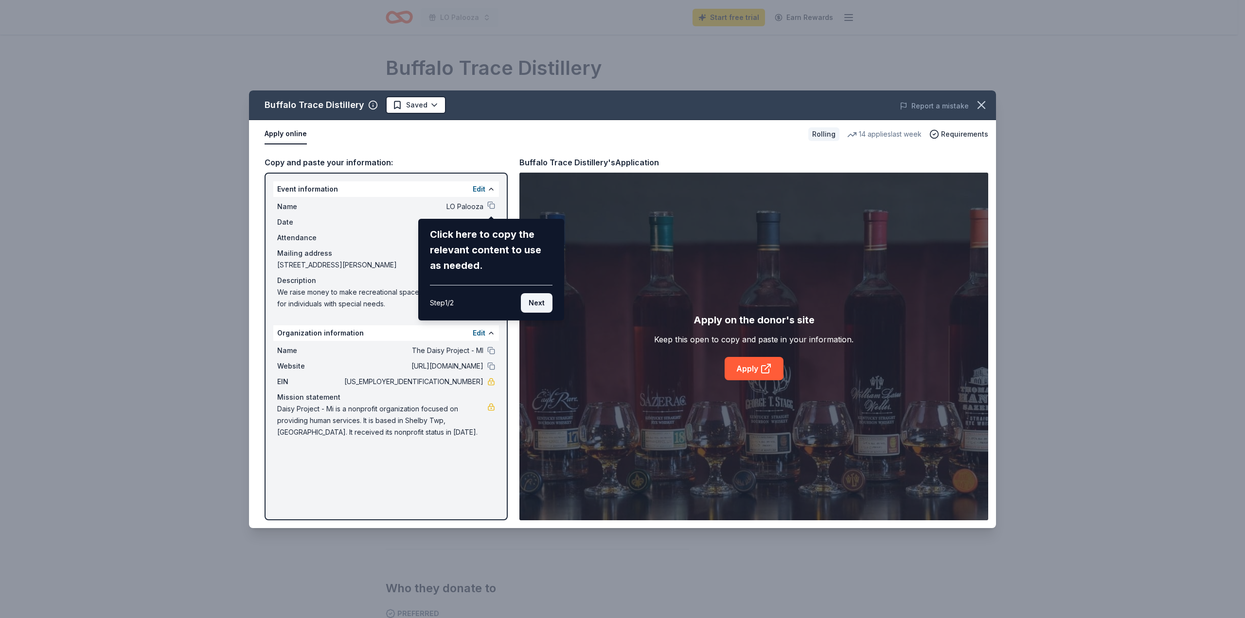
click at [531, 303] on button "Next" at bounding box center [537, 302] width 32 height 19
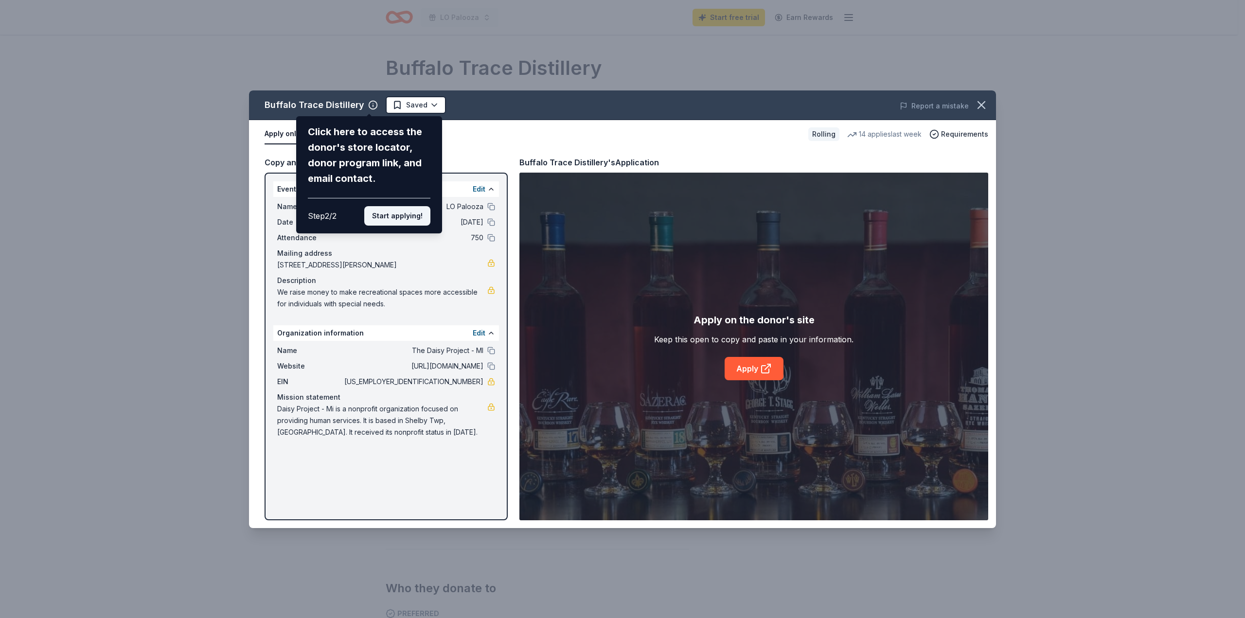
click at [399, 214] on button "Start applying!" at bounding box center [397, 215] width 66 height 19
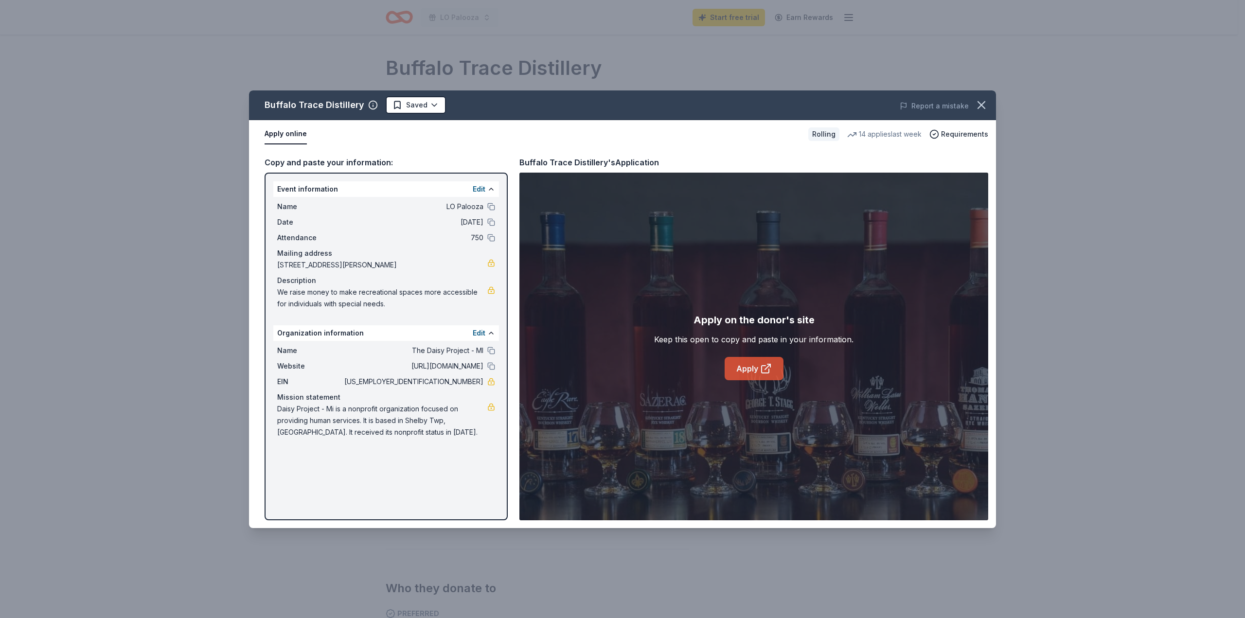
click at [745, 366] on link "Apply" at bounding box center [754, 368] width 59 height 23
click at [982, 103] on icon "button" at bounding box center [982, 105] width 14 height 14
